Goal: Task Accomplishment & Management: Complete application form

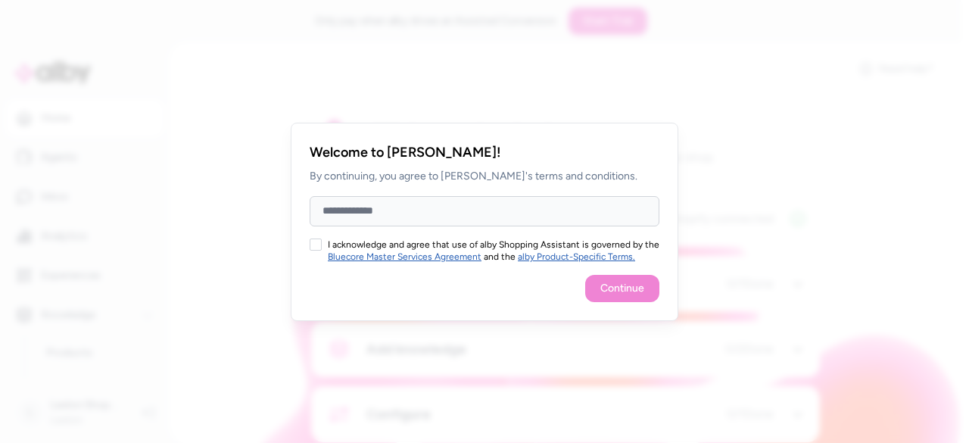
click at [344, 207] on input "Full Name" at bounding box center [484, 211] width 350 height 30
type input "******"
click at [318, 245] on button "I acknowledge and agree that use of alby Shopping Assistant is governed by the …" at bounding box center [315, 244] width 12 height 12
click at [605, 296] on button "Continue" at bounding box center [622, 288] width 74 height 27
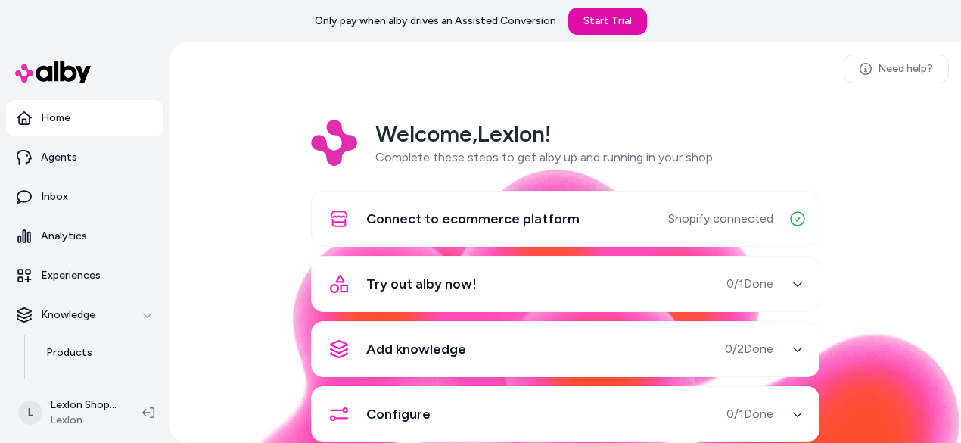
click at [767, 286] on span "0 / 1 Done" at bounding box center [749, 284] width 47 height 18
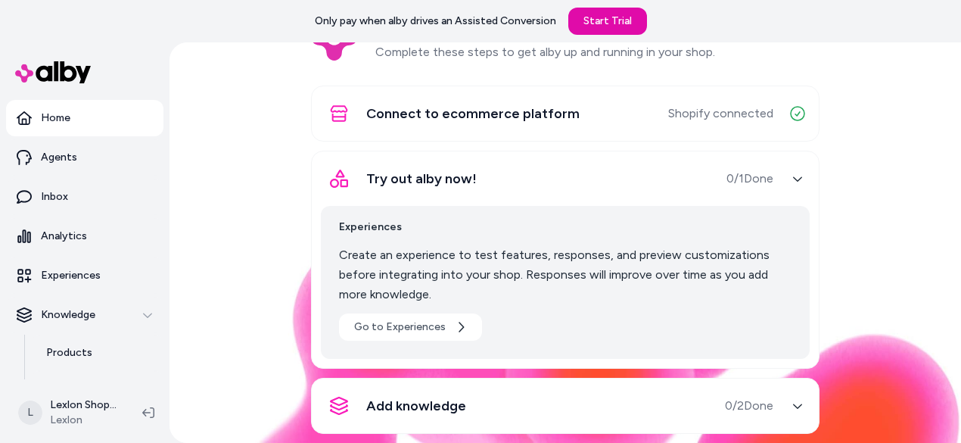
scroll to position [126, 0]
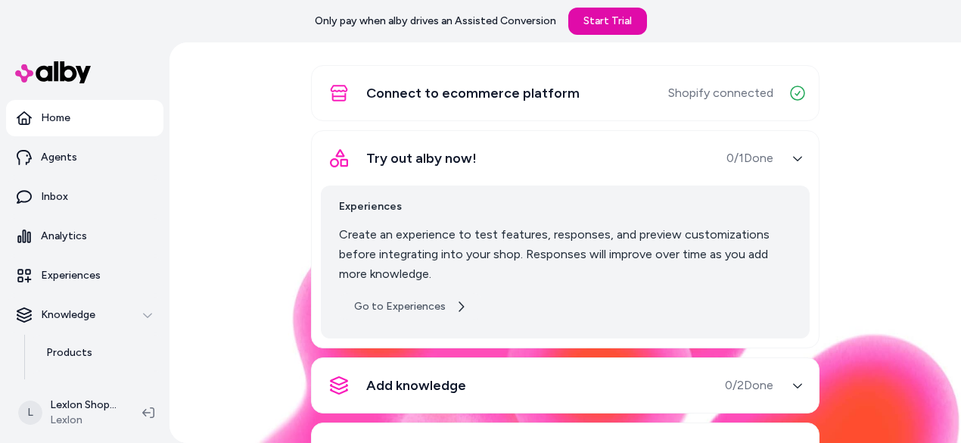
click at [421, 305] on link "Go to Experiences" at bounding box center [410, 306] width 143 height 27
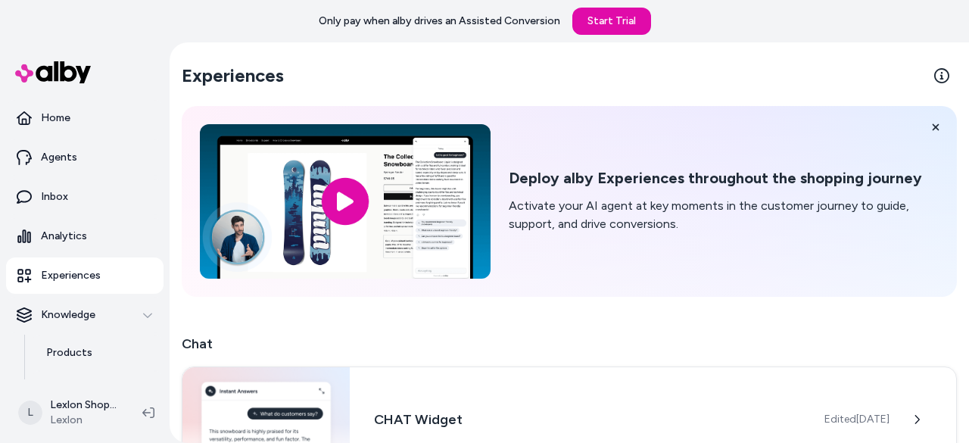
scroll to position [241, 0]
